Goal: Task Accomplishment & Management: Complete application form

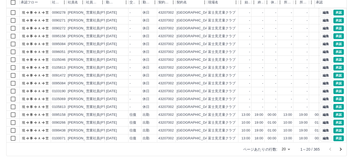
scroll to position [62, 0]
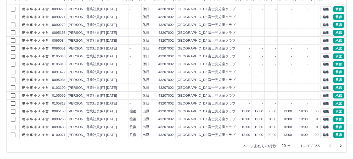
click at [341, 144] on icon "次のページへ" at bounding box center [341, 146] width 6 height 6
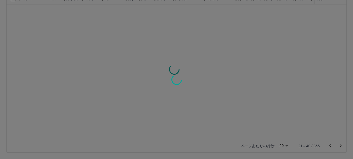
scroll to position [0, 0]
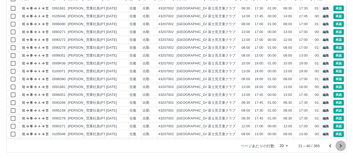
click at [340, 144] on icon "次のページへ" at bounding box center [341, 145] width 2 height 3
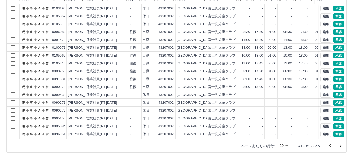
click at [340, 144] on icon "次のページへ" at bounding box center [341, 145] width 2 height 3
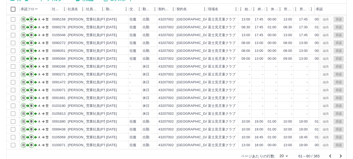
scroll to position [62, 0]
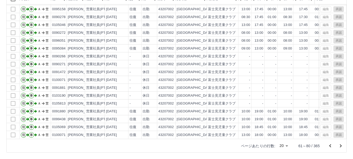
click at [331, 145] on icon "前のページへ" at bounding box center [330, 146] width 6 height 6
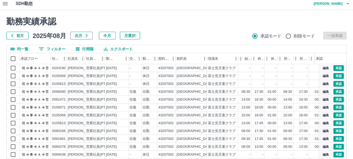
scroll to position [0, 0]
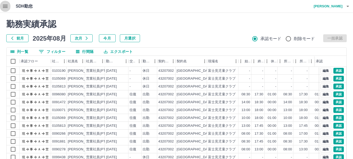
click at [5, 6] on icon "button" at bounding box center [5, 6] width 5 height 3
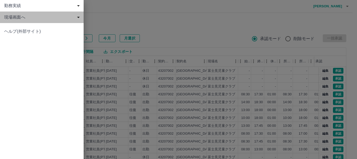
click at [20, 17] on span "現場画面へ" at bounding box center [42, 17] width 77 height 6
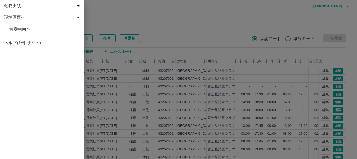
click at [19, 29] on span "現場画面へ" at bounding box center [44, 29] width 70 height 6
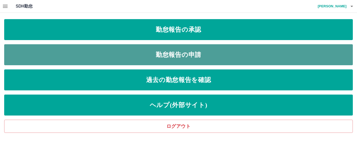
click at [79, 53] on link "勤怠報告の申請" at bounding box center [178, 54] width 349 height 21
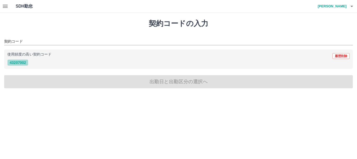
click at [16, 62] on button "43207002" at bounding box center [17, 62] width 21 height 6
type input "********"
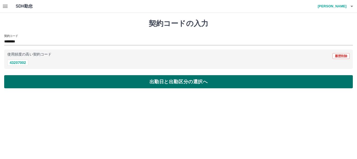
click at [27, 83] on button "出勤日と出勤区分の選択へ" at bounding box center [178, 81] width 349 height 13
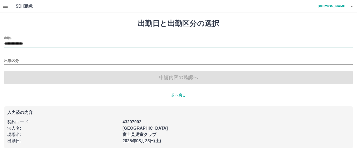
click at [18, 43] on input "**********" at bounding box center [178, 44] width 349 height 7
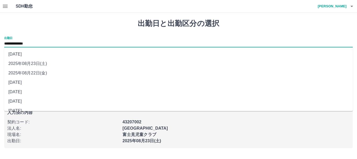
click at [20, 93] on li "[DATE]" at bounding box center [178, 91] width 349 height 9
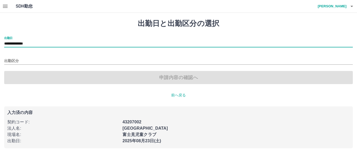
type input "**********"
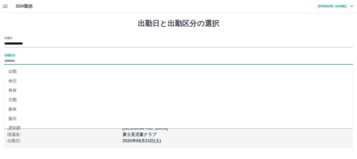
click at [10, 61] on input "出勤区分" at bounding box center [178, 61] width 349 height 7
click at [14, 71] on li "出勤" at bounding box center [178, 71] width 349 height 9
type input "**"
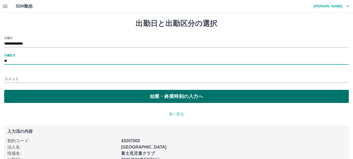
click at [32, 96] on button "始業・終業時刻の入力へ" at bounding box center [176, 96] width 345 height 13
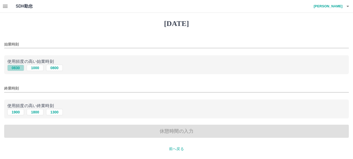
click at [15, 67] on button "0830" at bounding box center [15, 68] width 17 height 6
type input "****"
click at [16, 112] on button "1900" at bounding box center [15, 112] width 17 height 6
type input "****"
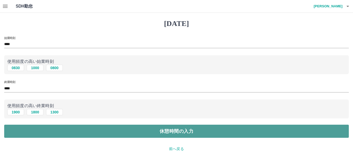
click at [21, 132] on button "休憩時間の入力" at bounding box center [176, 131] width 345 height 13
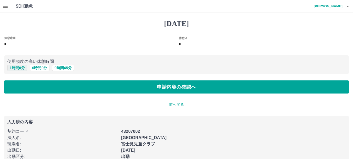
click at [16, 68] on button "1 時間 0 分" at bounding box center [17, 68] width 20 height 6
type input "*"
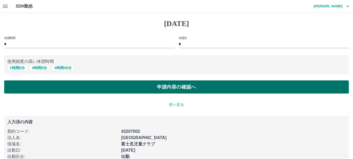
click at [24, 87] on button "申請内容の確認へ" at bounding box center [176, 86] width 345 height 13
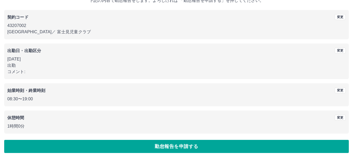
scroll to position [37, 0]
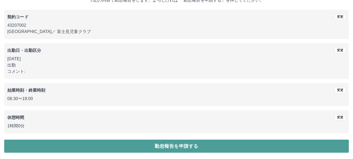
click at [97, 148] on button "勤怠報告を申請する" at bounding box center [176, 145] width 345 height 13
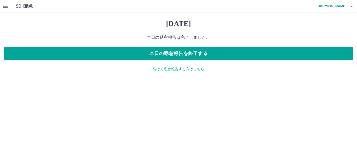
click at [167, 70] on p "続けて勤怠報告する方はこちら" at bounding box center [178, 68] width 349 height 5
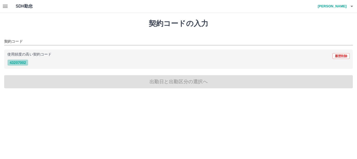
click at [17, 62] on button "43207002" at bounding box center [17, 62] width 21 height 6
type input "********"
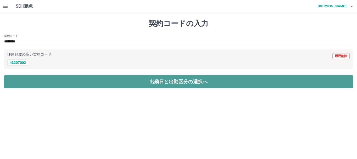
click at [23, 81] on button "出勤日と出勤区分の選択へ" at bounding box center [178, 81] width 349 height 13
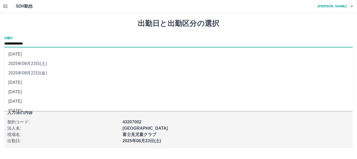
click at [19, 44] on input "**********" at bounding box center [178, 44] width 349 height 7
click at [23, 82] on li "[DATE]" at bounding box center [178, 82] width 349 height 9
type input "**********"
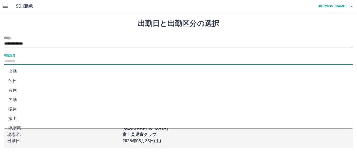
click at [11, 60] on input "出勤区分" at bounding box center [178, 61] width 349 height 7
click at [14, 109] on li "振休" at bounding box center [178, 108] width 349 height 9
type input "**"
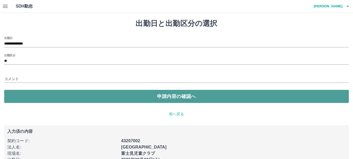
click at [23, 98] on button "申請内容の確認へ" at bounding box center [176, 96] width 345 height 13
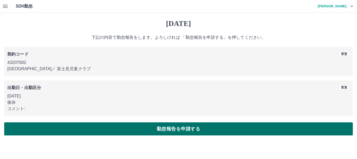
click at [50, 127] on button "勤怠報告を申請する" at bounding box center [178, 128] width 349 height 13
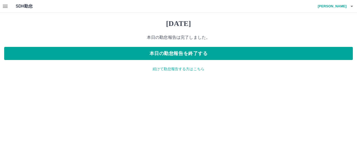
click at [173, 69] on p "続けて勤怠報告する方はこちら" at bounding box center [178, 68] width 349 height 5
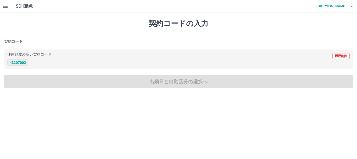
click at [16, 63] on button "43207002" at bounding box center [17, 62] width 21 height 6
type input "********"
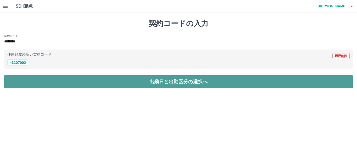
click at [20, 81] on button "出勤日と出勤区分の選択へ" at bounding box center [178, 81] width 349 height 13
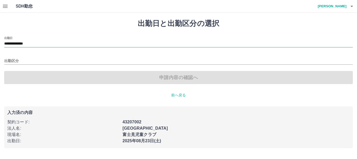
click at [19, 44] on input "**********" at bounding box center [178, 44] width 349 height 7
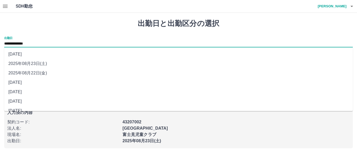
click at [20, 70] on li "2025年08月22日(金)" at bounding box center [178, 72] width 349 height 9
type input "**********"
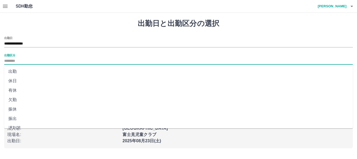
click at [11, 60] on input "出勤区分" at bounding box center [178, 61] width 349 height 7
click at [12, 71] on li "出勤" at bounding box center [178, 71] width 349 height 9
type input "**"
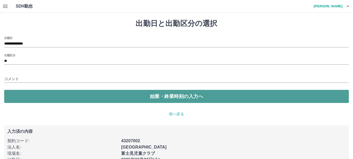
click at [26, 96] on button "始業・終業時刻の入力へ" at bounding box center [176, 96] width 345 height 13
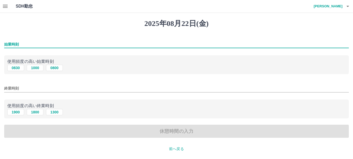
click at [10, 43] on input "始業時刻" at bounding box center [176, 45] width 345 height 8
type input "****"
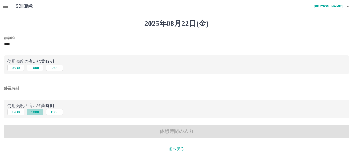
click at [35, 112] on button "1800" at bounding box center [35, 112] width 17 height 6
type input "****"
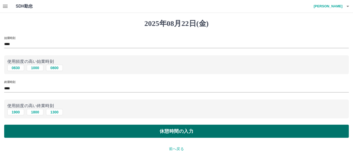
click at [43, 130] on button "休憩時間の入力" at bounding box center [176, 131] width 345 height 13
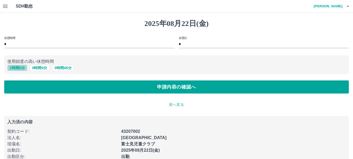
click at [16, 68] on button "1 時間 0 分" at bounding box center [17, 68] width 20 height 6
type input "*"
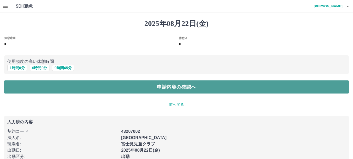
click at [22, 87] on button "申請内容の確認へ" at bounding box center [176, 86] width 345 height 13
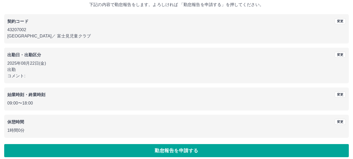
scroll to position [37, 0]
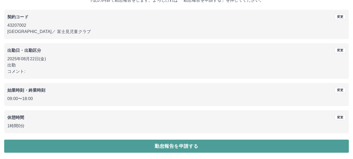
click at [74, 145] on button "勤怠報告を申請する" at bounding box center [176, 145] width 345 height 13
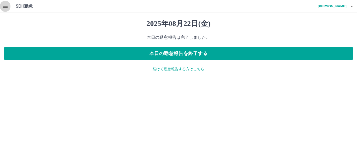
click at [7, 7] on icon "button" at bounding box center [5, 6] width 6 height 6
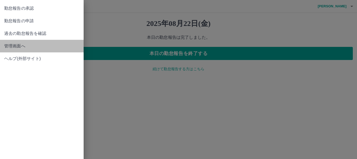
click at [18, 45] on span "管理画面へ" at bounding box center [41, 46] width 75 height 6
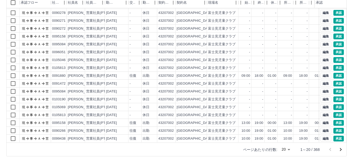
scroll to position [62, 0]
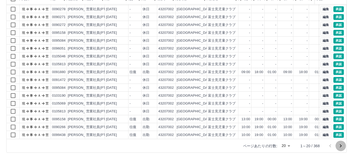
click at [339, 145] on icon "次のページへ" at bounding box center [341, 146] width 6 height 6
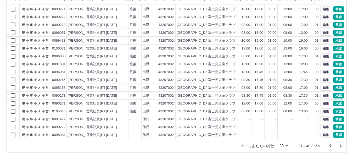
scroll to position [0, 0]
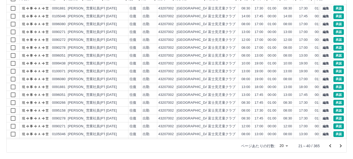
click at [339, 145] on icon "次のページへ" at bounding box center [341, 146] width 6 height 6
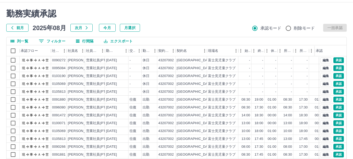
scroll to position [10, 0]
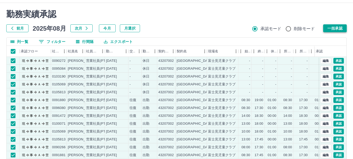
click at [340, 27] on button "一括承認" at bounding box center [335, 28] width 24 height 8
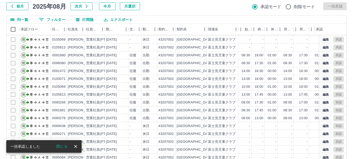
scroll to position [62, 0]
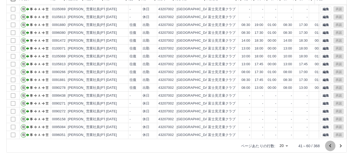
click at [328, 144] on icon "前のページへ" at bounding box center [330, 146] width 6 height 6
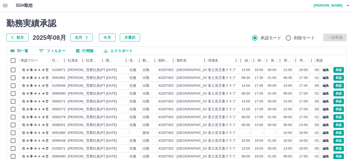
scroll to position [0, 0]
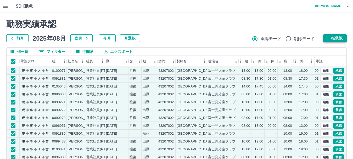
click at [334, 38] on button "一括承認" at bounding box center [335, 38] width 24 height 8
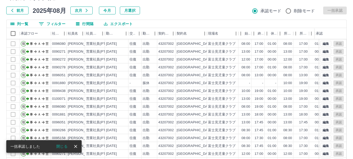
scroll to position [62, 0]
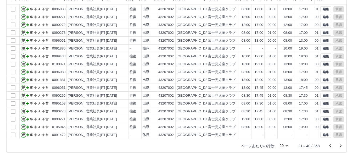
click at [330, 146] on icon "前のページへ" at bounding box center [330, 145] width 2 height 3
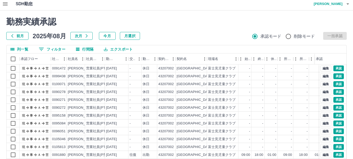
scroll to position [0, 0]
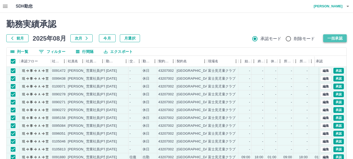
click at [336, 37] on button "一括承認" at bounding box center [335, 38] width 24 height 8
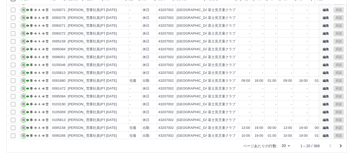
scroll to position [27, 0]
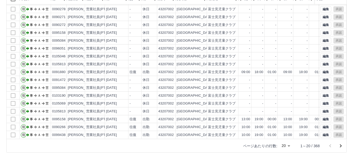
click at [341, 145] on icon "次のページへ" at bounding box center [341, 145] width 2 height 3
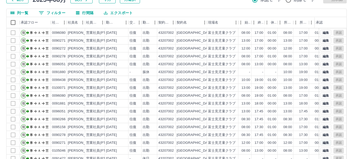
scroll to position [62, 0]
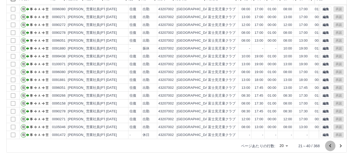
click at [332, 145] on icon "前のページへ" at bounding box center [330, 146] width 6 height 6
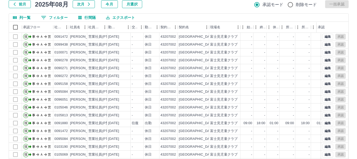
scroll to position [0, 0]
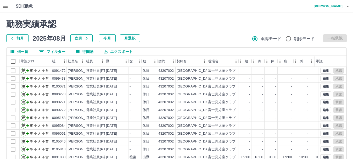
click at [348, 8] on icon "button" at bounding box center [348, 6] width 6 height 6
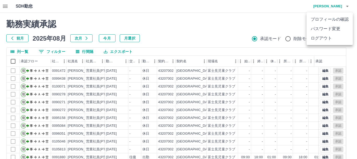
click at [321, 37] on li "ログアウト" at bounding box center [330, 37] width 46 height 9
